Goal: Understand process/instructions: Learn how to perform a task or action

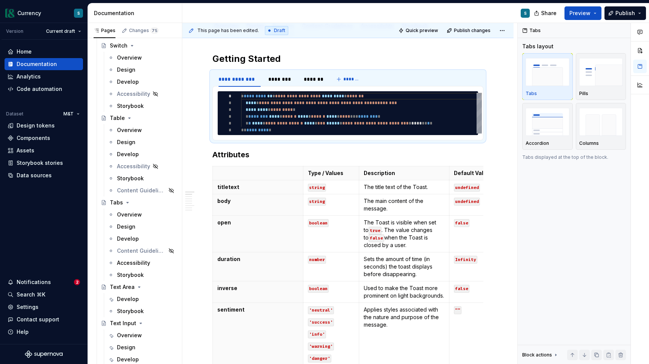
scroll to position [2829, 0]
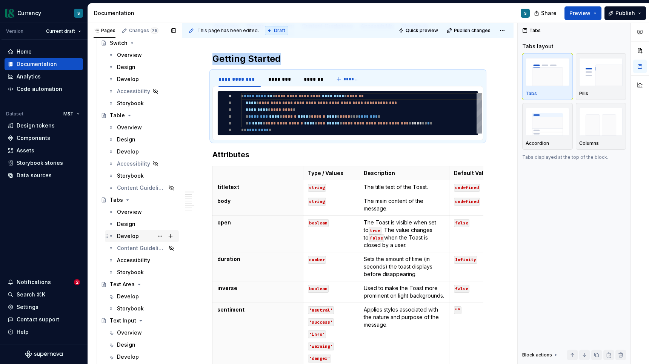
click at [131, 237] on div "Develop" at bounding box center [128, 236] width 22 height 8
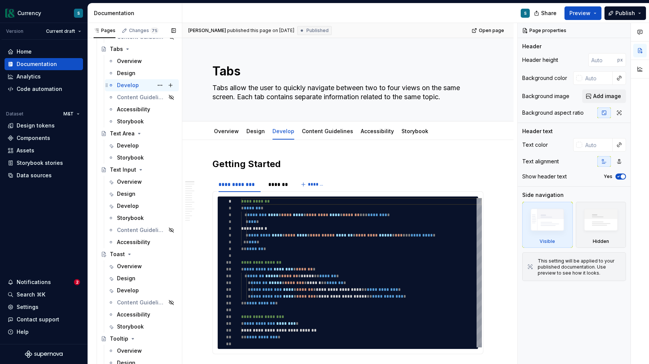
scroll to position [2984, 0]
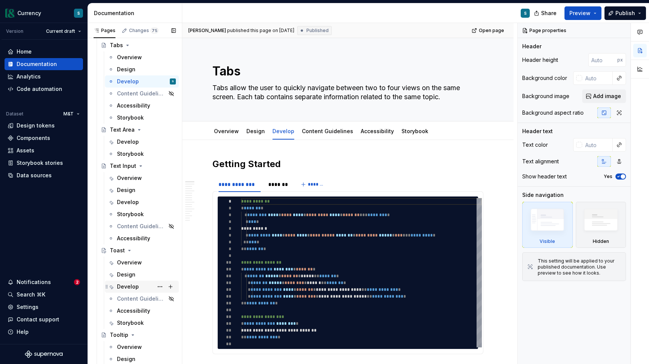
click at [130, 285] on div "Develop" at bounding box center [128, 287] width 22 height 8
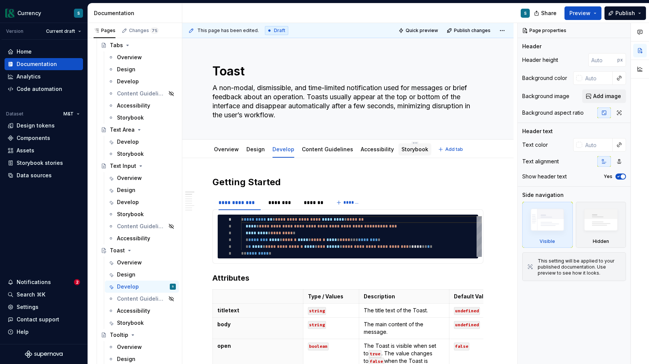
click at [404, 150] on link "Storybook" at bounding box center [414, 149] width 27 height 6
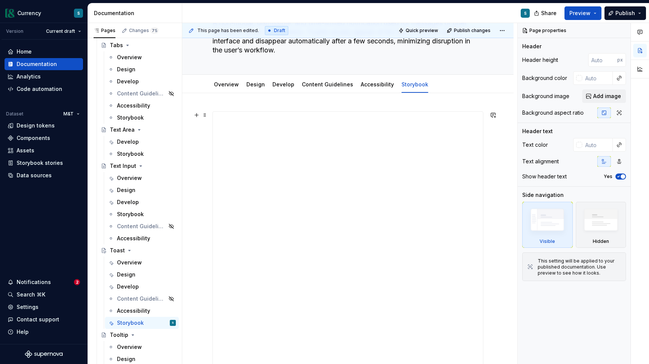
scroll to position [58, 0]
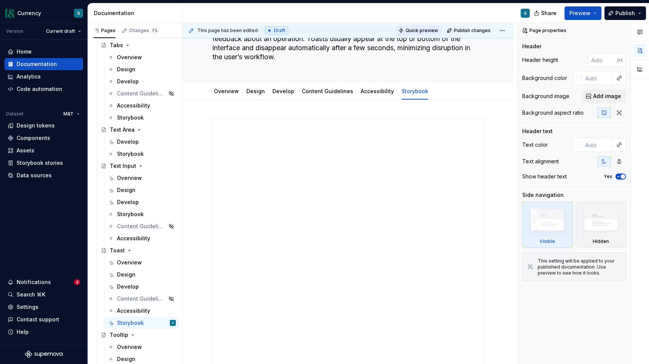
click at [435, 29] on span "Quick preview" at bounding box center [421, 31] width 32 height 6
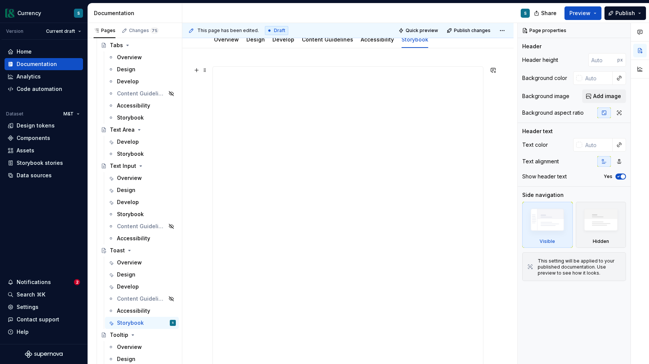
scroll to position [0, 0]
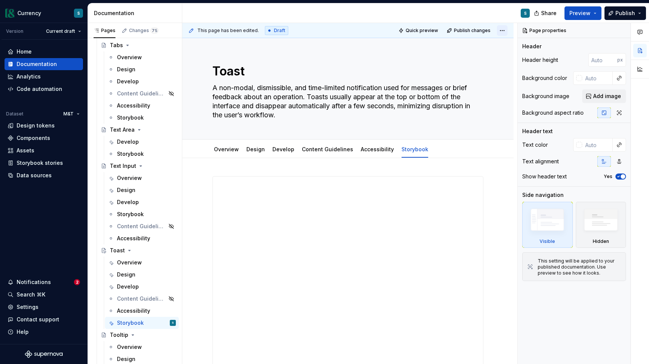
click at [505, 31] on html "Currency S Version Current draft Home Documentation Analytics Code automation D…" at bounding box center [324, 182] width 649 height 364
click at [496, 44] on div "Open preview" at bounding box center [481, 45] width 49 height 8
type textarea "*"
